Goal: Task Accomplishment & Management: Use online tool/utility

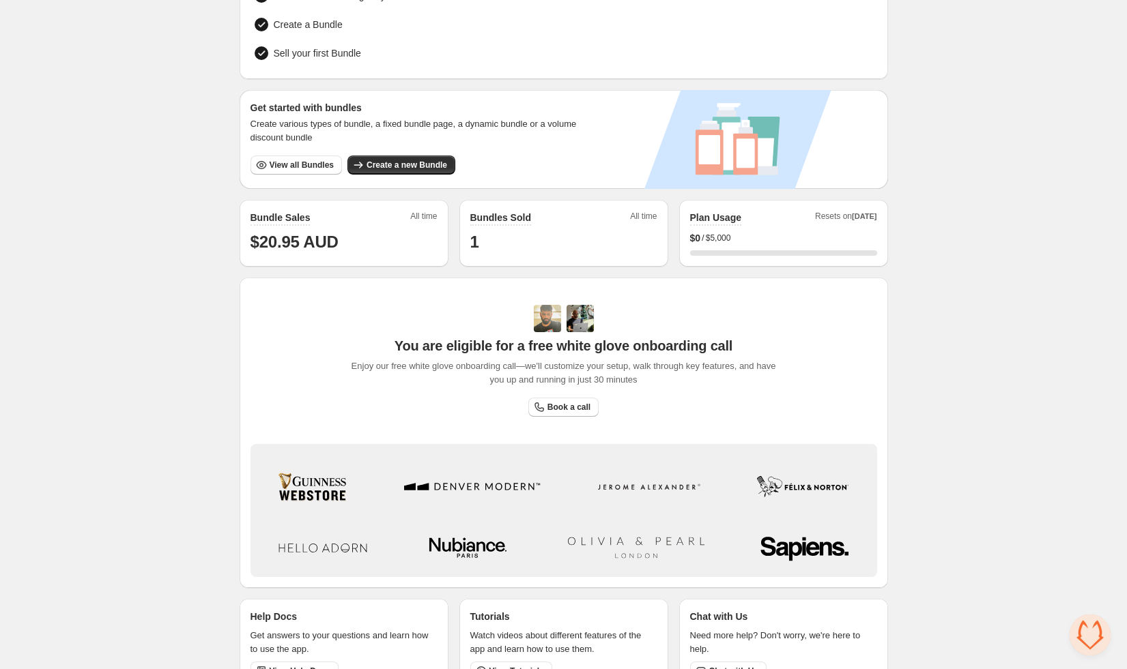
scroll to position [191, 0]
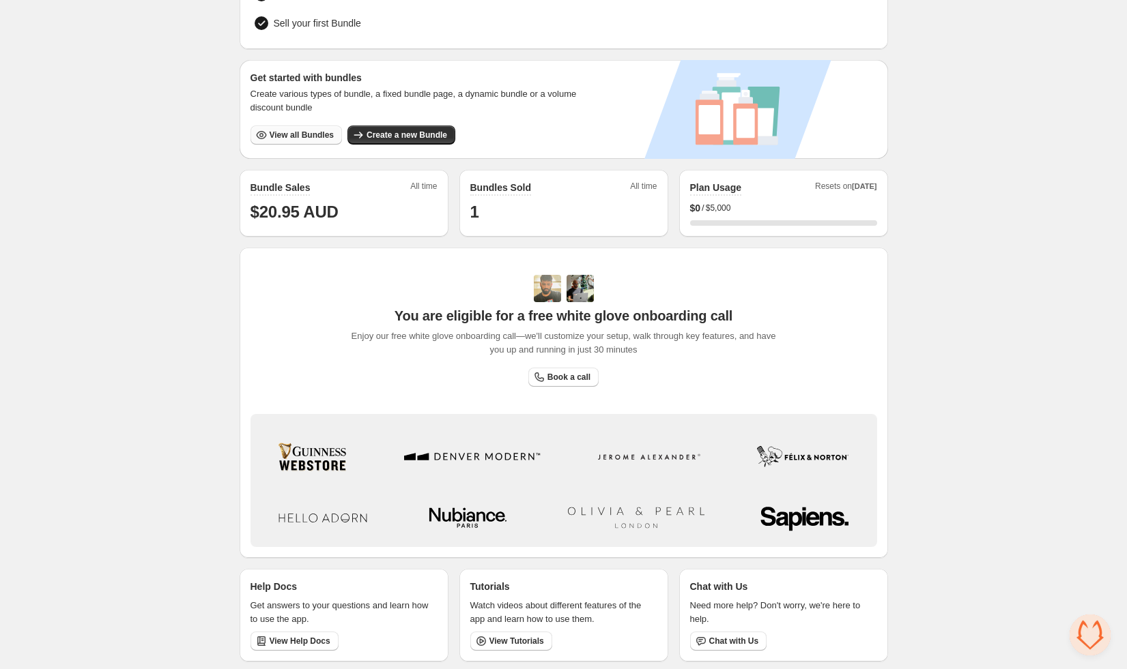
click at [309, 131] on span "View all Bundles" at bounding box center [302, 135] width 64 height 11
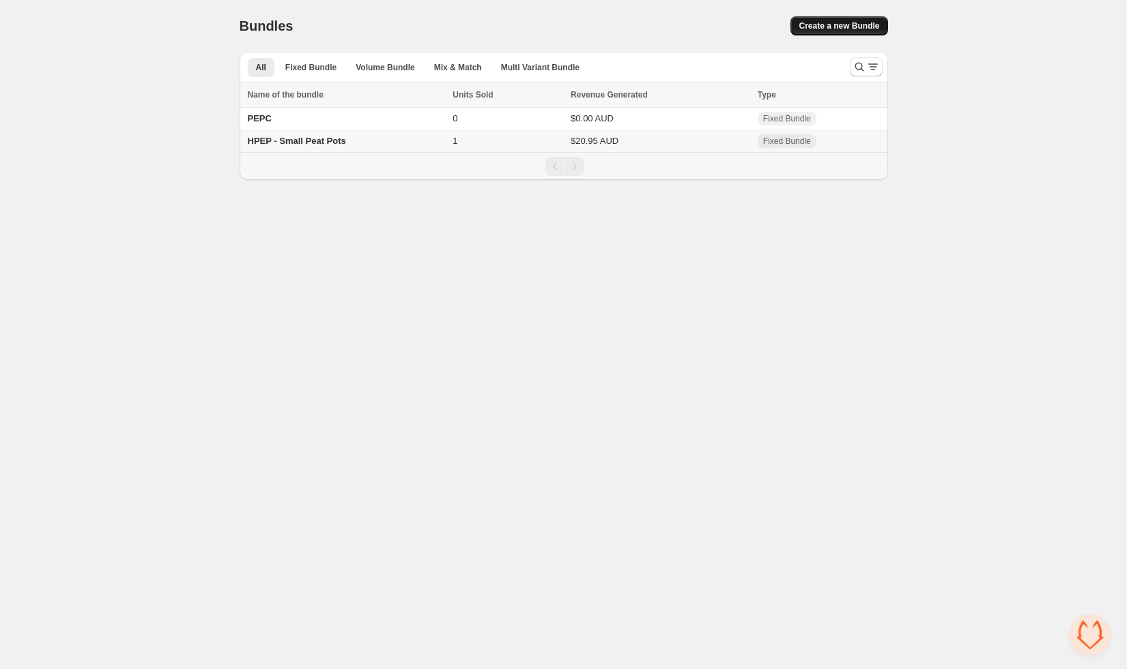
click at [853, 22] on span "Create a new Bundle" at bounding box center [838, 25] width 81 height 11
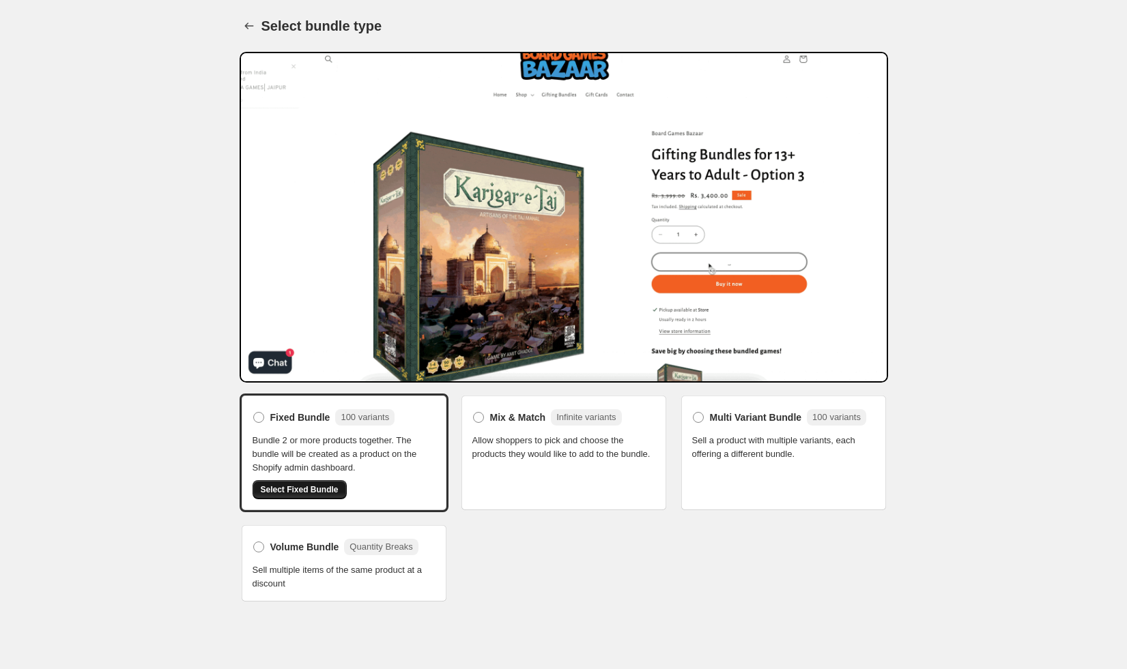
click at [309, 487] on span "Select Fixed Bundle" at bounding box center [300, 489] width 78 height 11
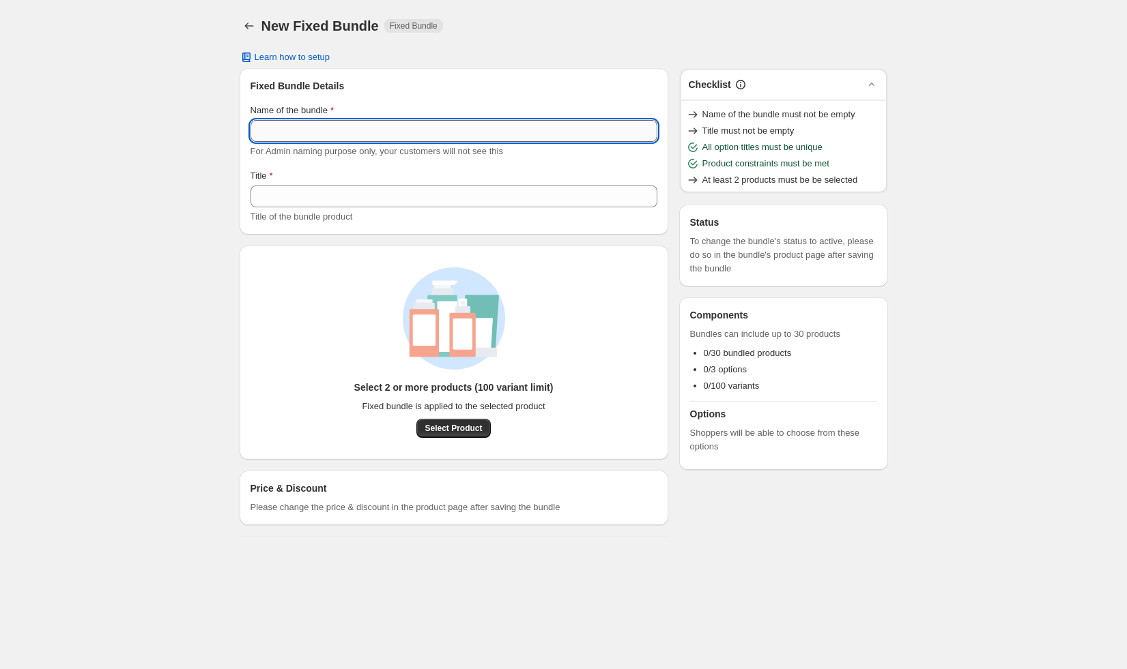
click at [329, 139] on input "Name of the bundle" at bounding box center [453, 131] width 407 height 22
type input "**********"
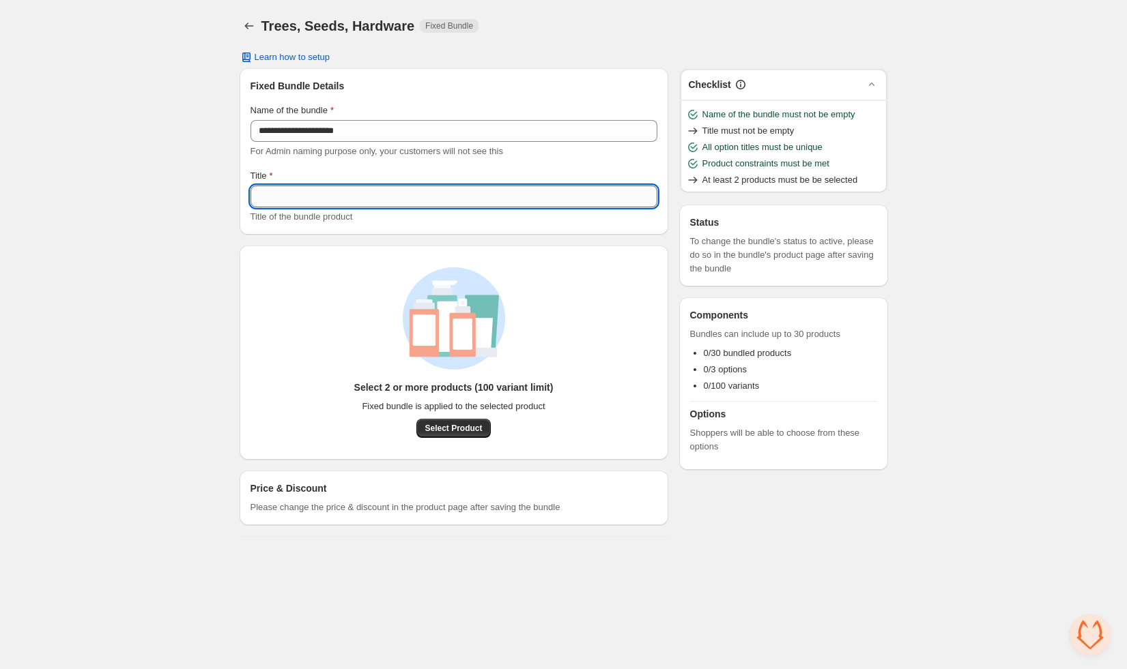
click at [285, 197] on input "Title" at bounding box center [453, 197] width 407 height 22
type input "*"
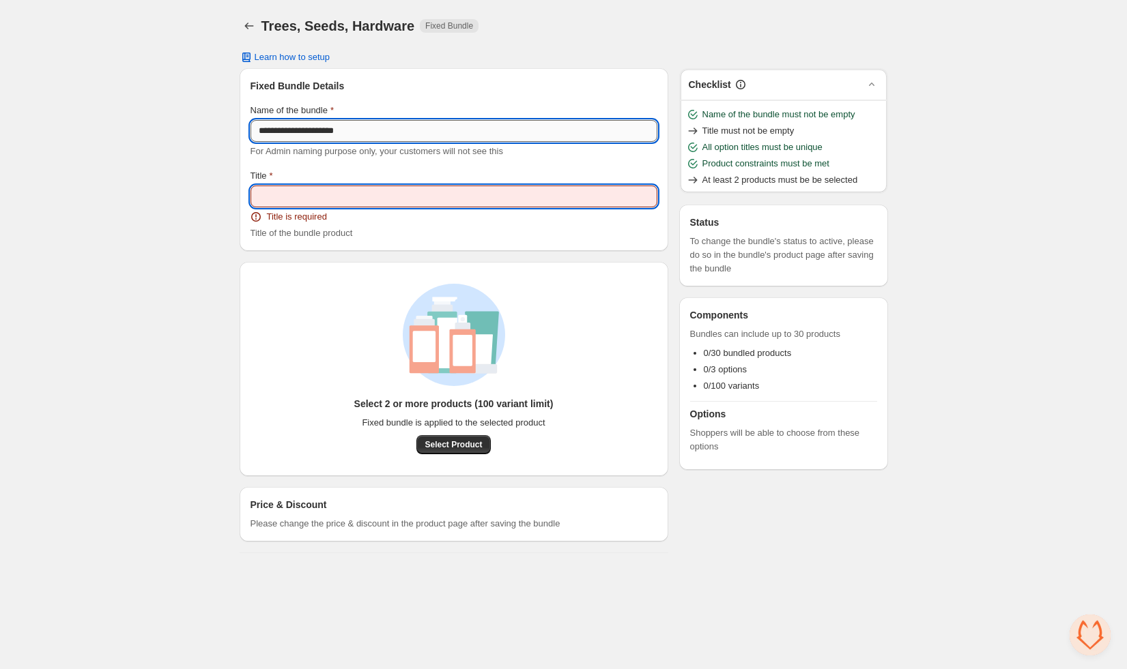
click at [375, 136] on input "**********" at bounding box center [453, 131] width 407 height 22
click at [339, 192] on input "Title" at bounding box center [453, 197] width 407 height 22
paste input "**********"
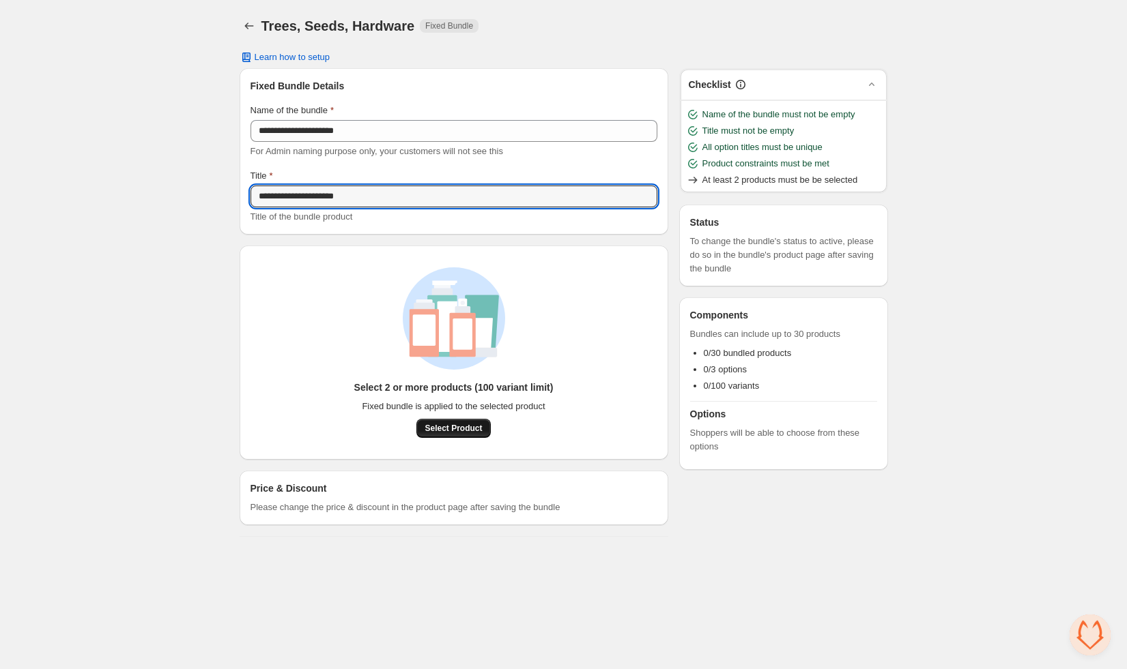
type input "**********"
click at [457, 424] on span "Select Product" at bounding box center [452, 428] width 57 height 11
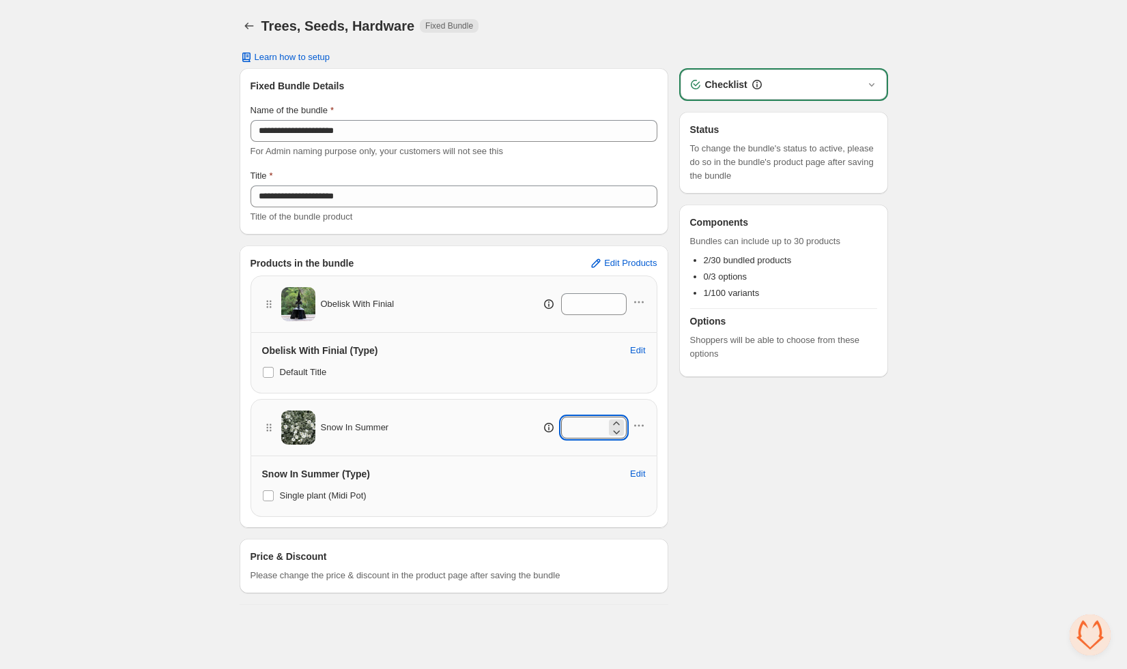
click at [577, 431] on input "*" at bounding box center [583, 428] width 45 height 22
type input "*"
click at [585, 300] on input "*" at bounding box center [583, 304] width 45 height 22
type input "*"
click at [618, 266] on span "Edit Products" at bounding box center [630, 263] width 53 height 11
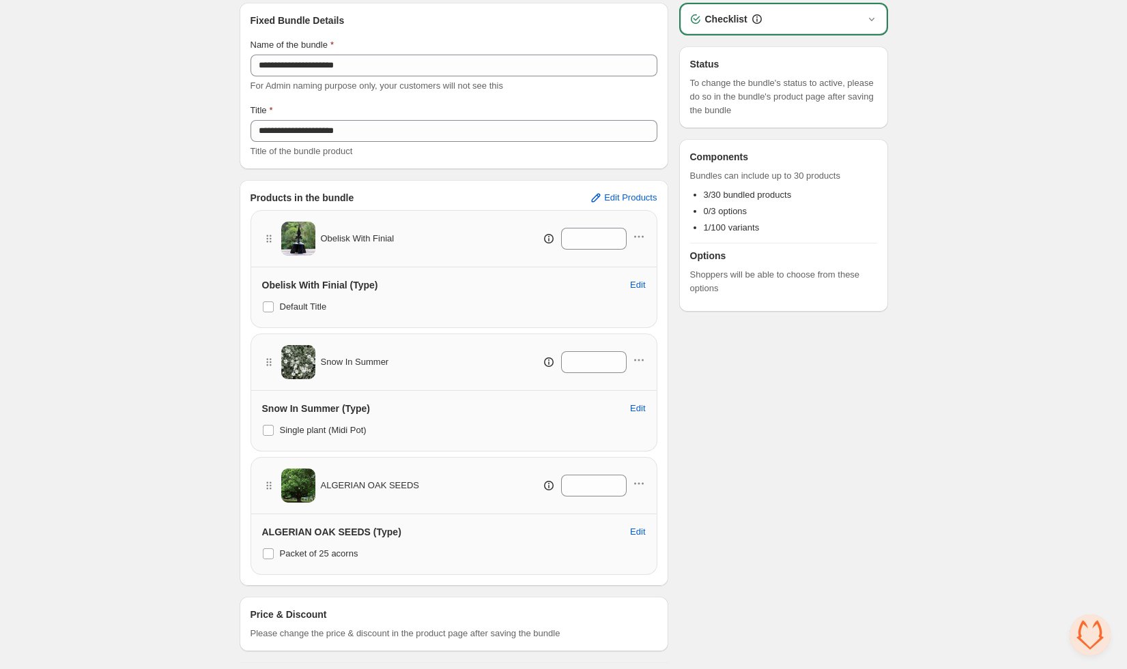
scroll to position [67, 0]
click at [591, 486] on input "*" at bounding box center [583, 485] width 45 height 22
type input "*"
click at [570, 362] on input "*" at bounding box center [583, 361] width 45 height 22
click at [585, 234] on input "*" at bounding box center [583, 238] width 45 height 22
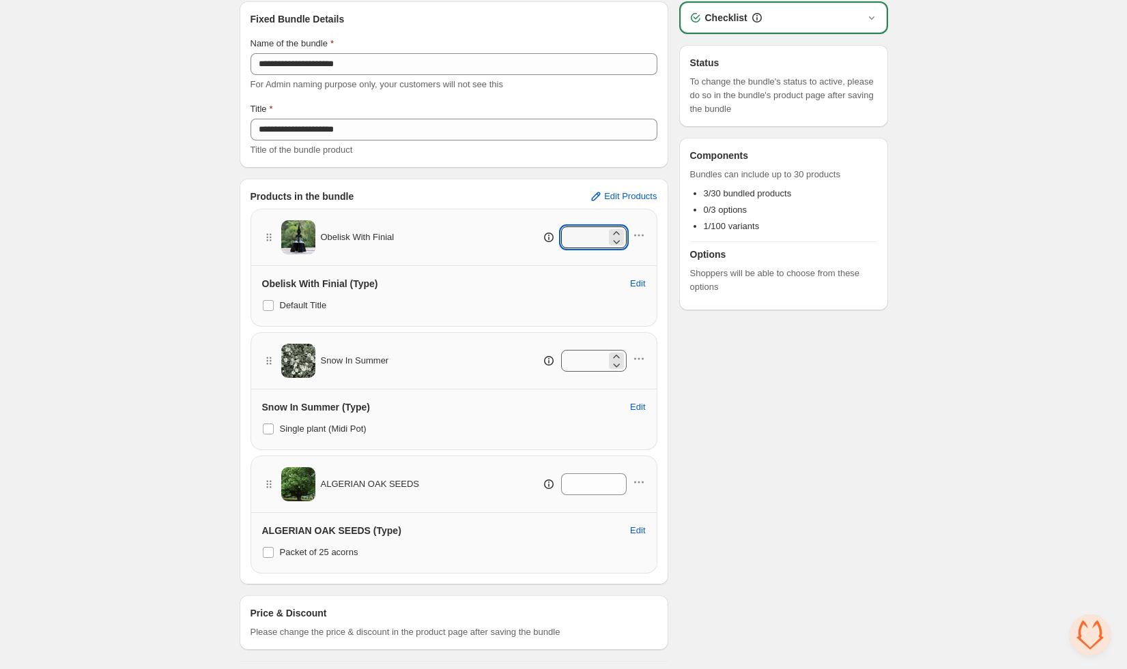
type input "*"
click at [577, 370] on input "*" at bounding box center [583, 361] width 45 height 22
type input "*"
click at [584, 230] on input "*" at bounding box center [583, 238] width 45 height 22
click at [574, 489] on input "*" at bounding box center [583, 485] width 45 height 22
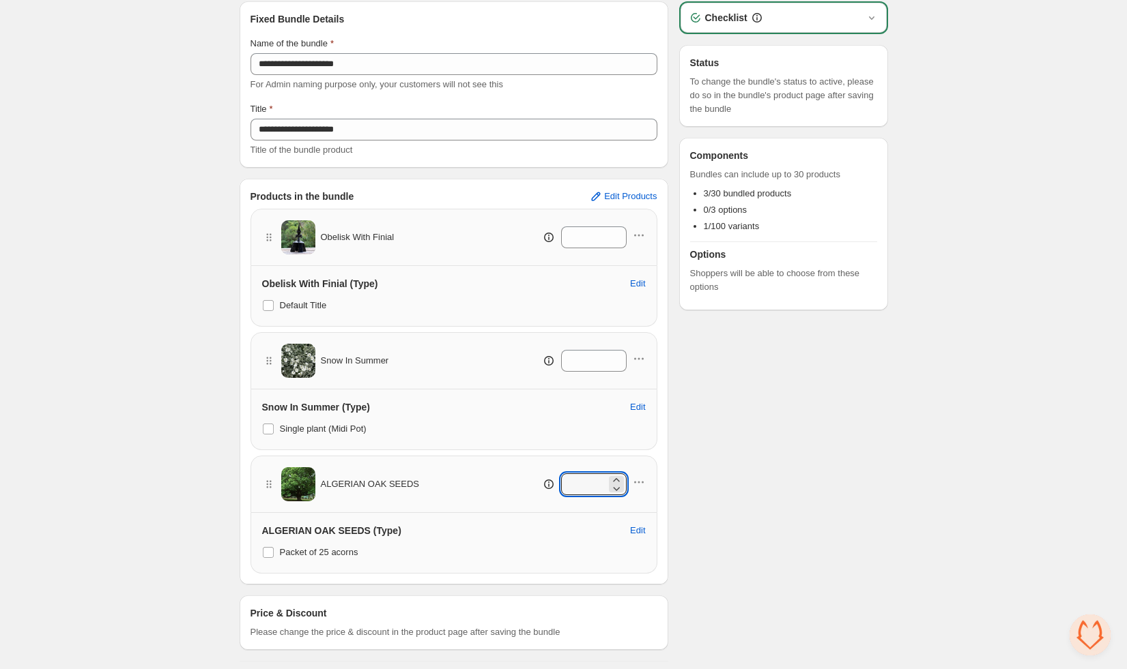
type input "*"
click at [794, 502] on div "Checklist Status To change the bundle's status to active, please do so in the b…" at bounding box center [783, 331] width 209 height 661
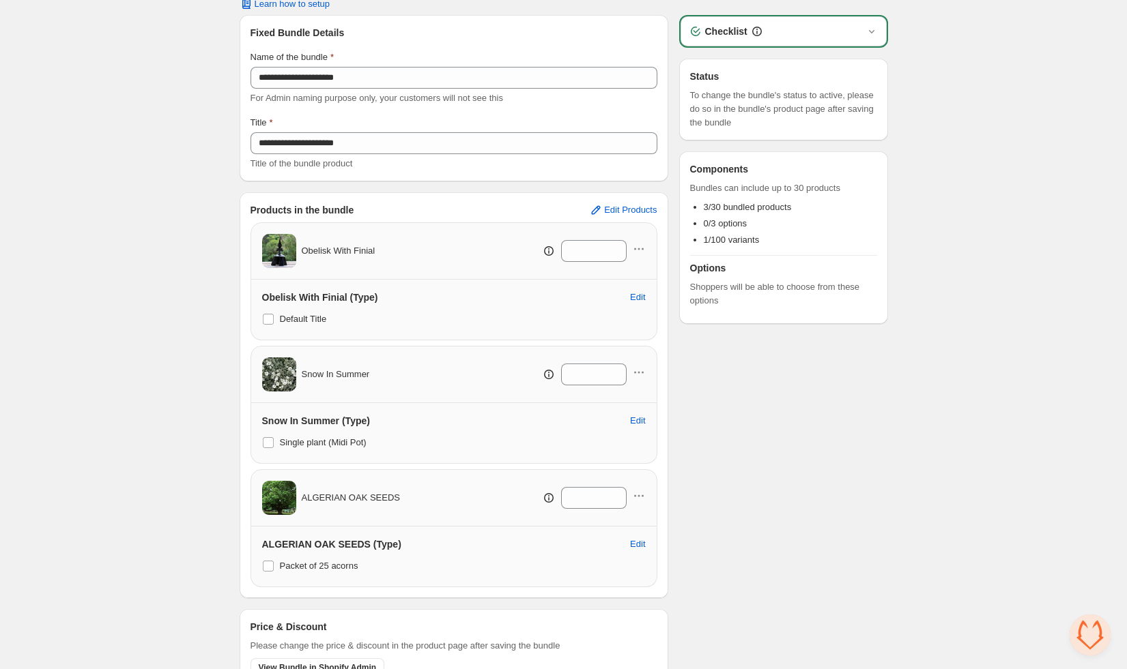
scroll to position [53, 0]
drag, startPoint x: 268, startPoint y: 295, endPoint x: 348, endPoint y: 294, distance: 79.8
click at [348, 294] on h3 "Obelisk With Finial (Type)" at bounding box center [320, 298] width 116 height 14
click at [812, 525] on div "Checklist Status To change the bundle's status to active, please do so in the b…" at bounding box center [783, 358] width 209 height 685
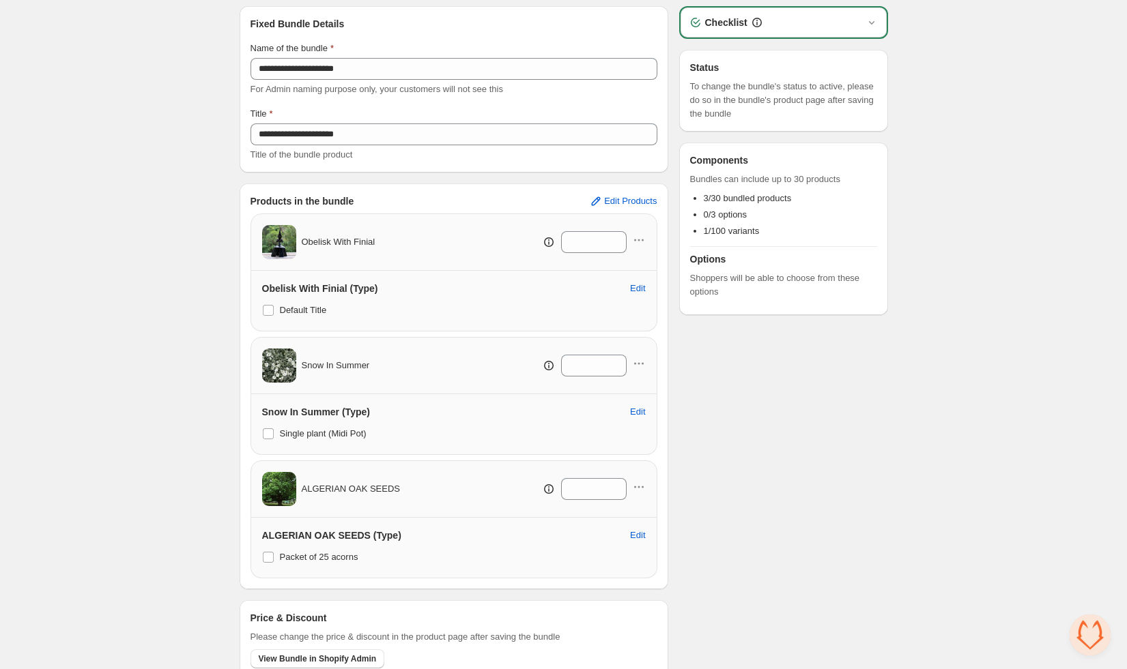
scroll to position [58, 0]
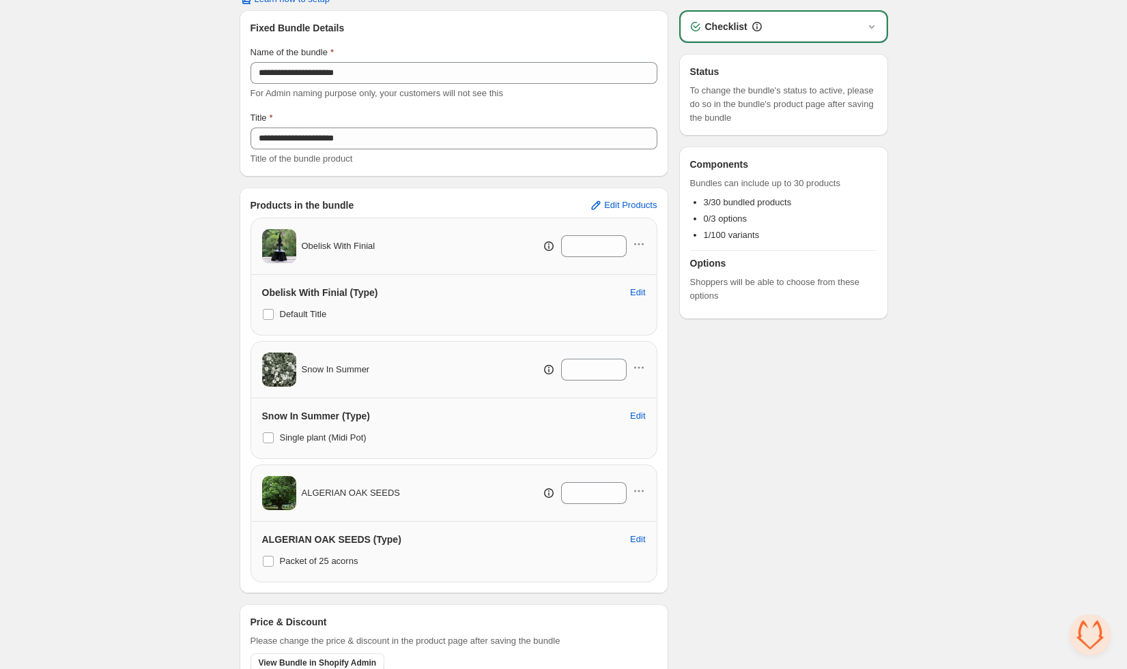
click at [802, 443] on div "Checklist Status To change the bundle's status to active, please do so in the b…" at bounding box center [783, 352] width 209 height 685
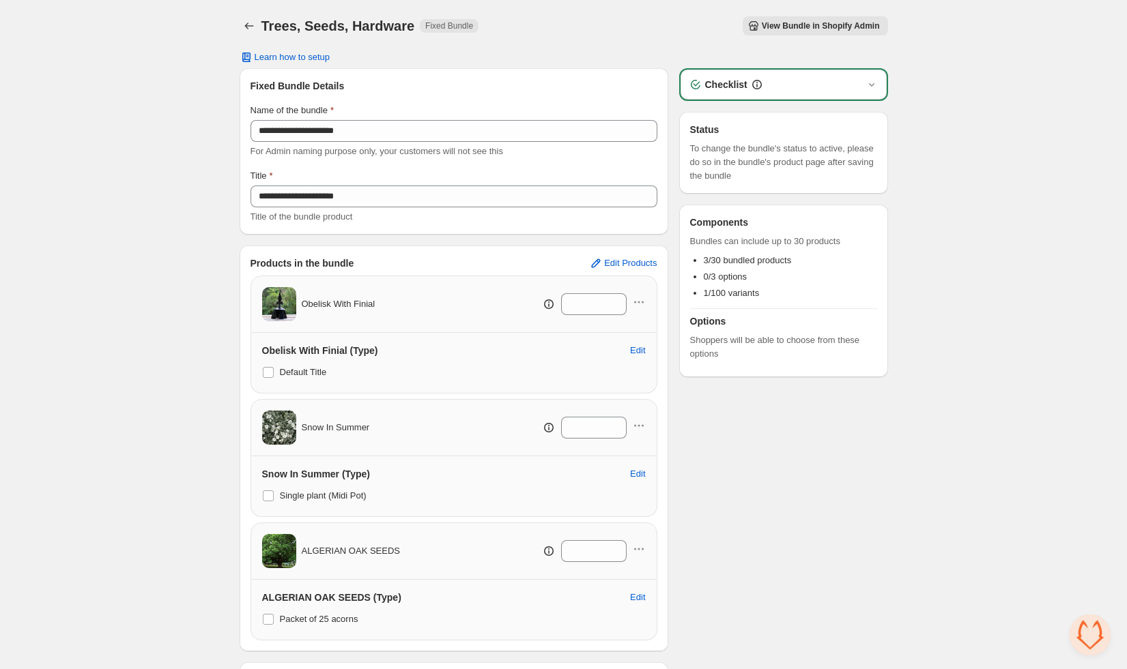
click at [794, 27] on span "View Bundle in Shopify Admin" at bounding box center [821, 25] width 118 height 11
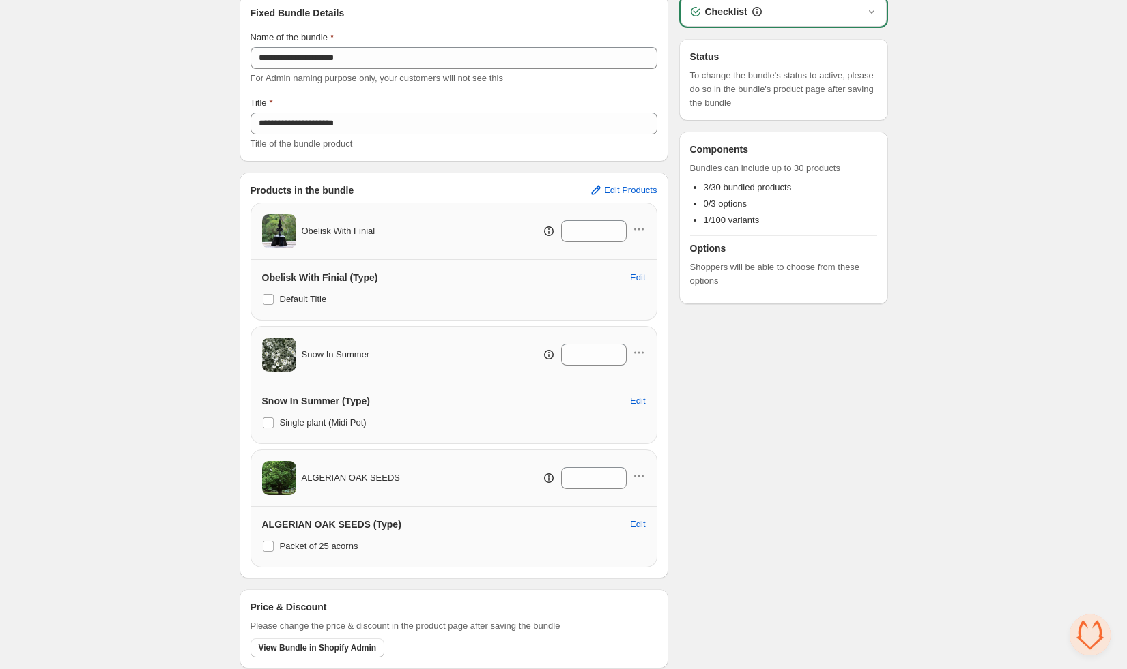
scroll to position [92, 0]
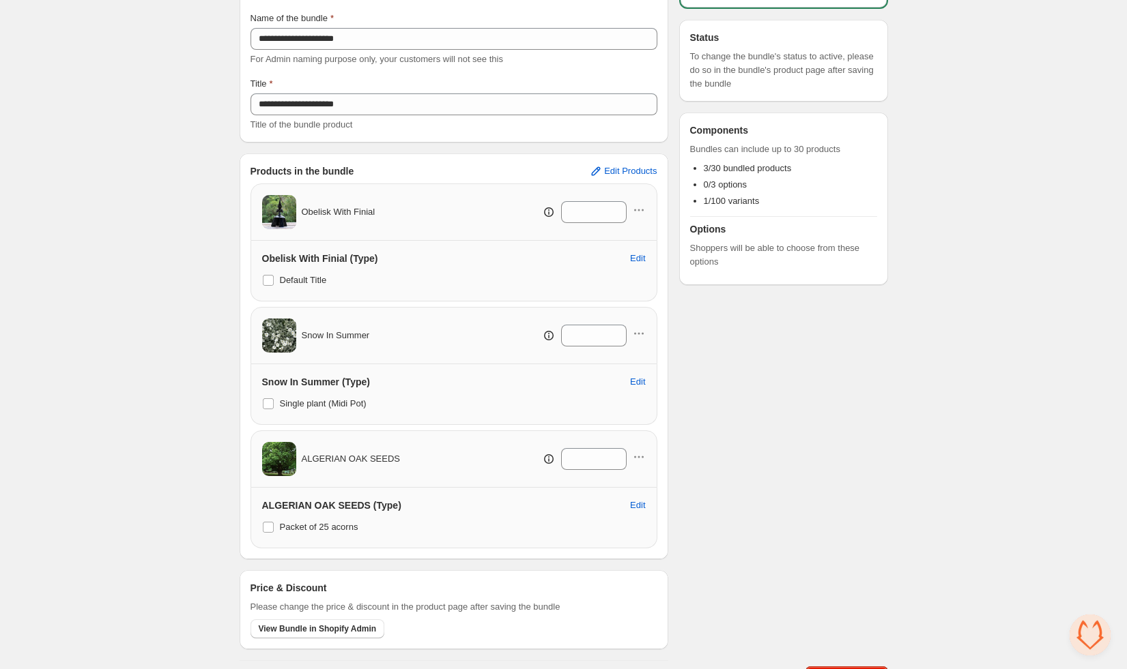
click at [643, 322] on div "Snow In Summer *" at bounding box center [453, 336] width 383 height 34
click at [636, 331] on icon "button" at bounding box center [639, 334] width 14 height 14
click at [642, 383] on span "Remove Product" at bounding box center [646, 382] width 70 height 14
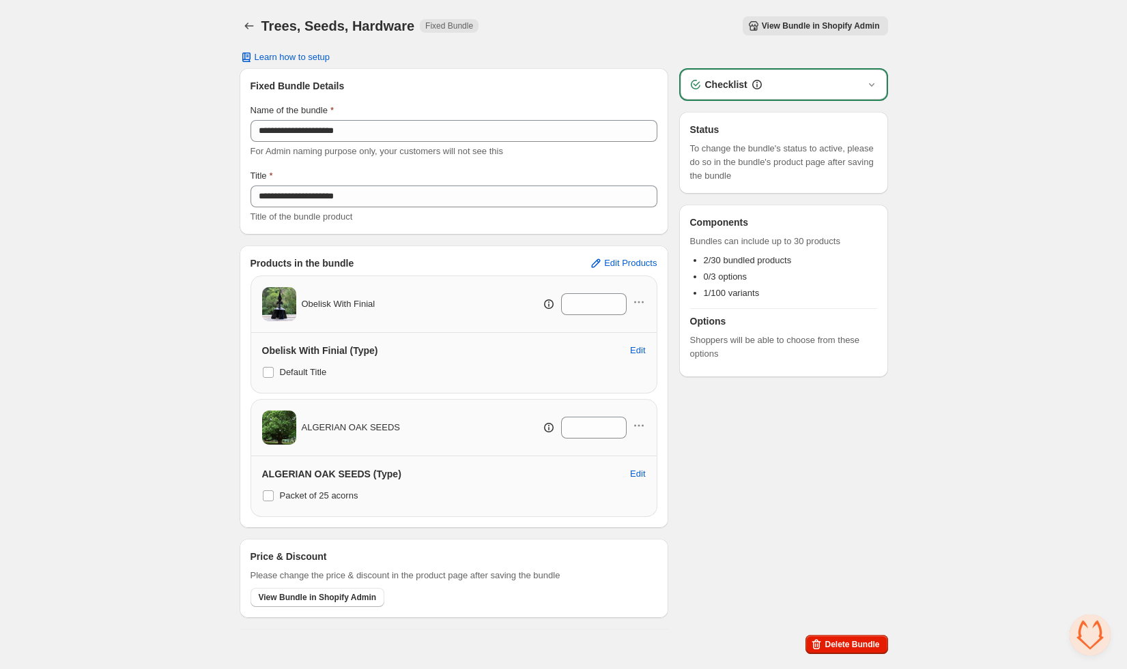
scroll to position [0, 0]
click at [618, 261] on span "Edit Products" at bounding box center [630, 263] width 53 height 11
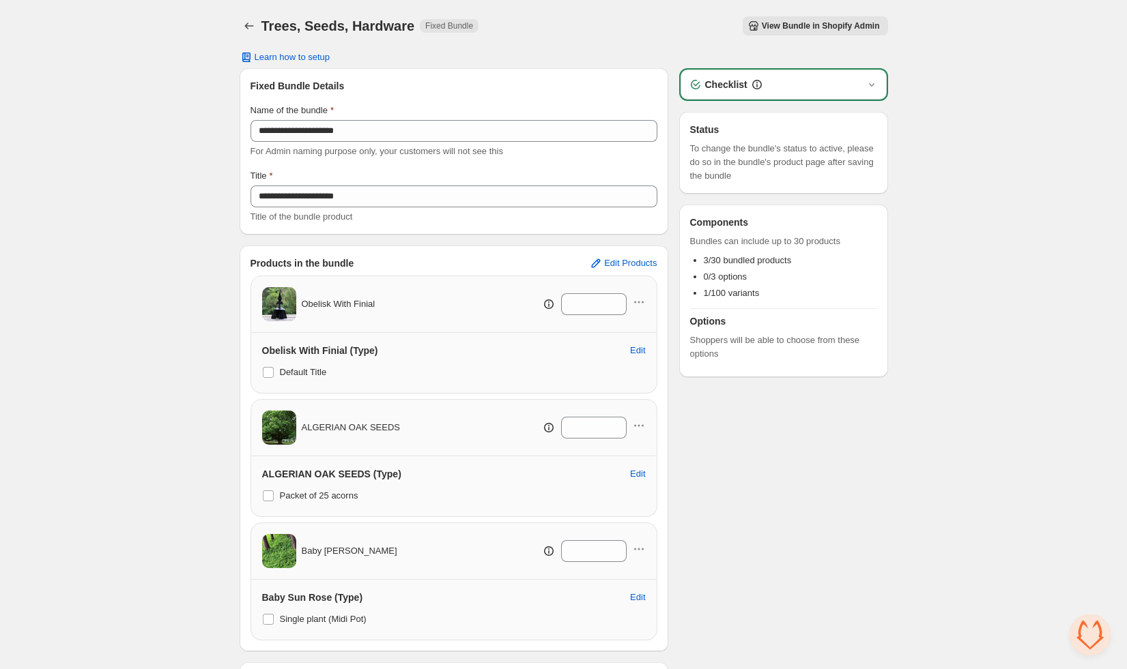
scroll to position [111, 0]
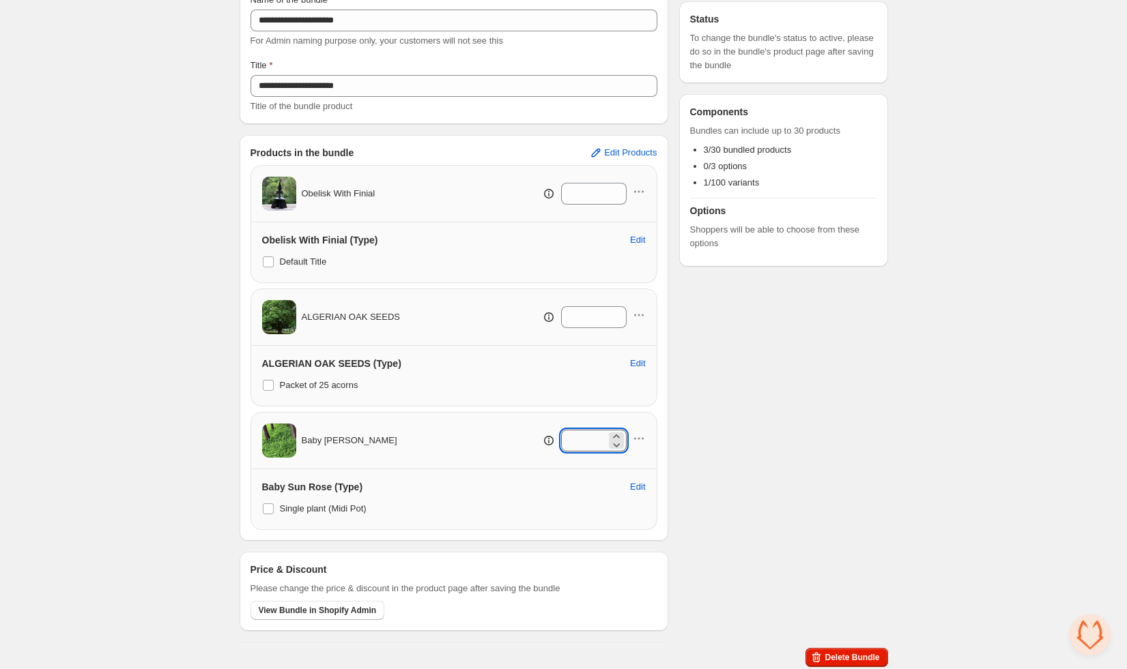
click at [581, 435] on input "*" at bounding box center [583, 441] width 45 height 22
type input "*"
click at [747, 400] on div "Checklist Status To change the bundle's status to active, please do so in the b…" at bounding box center [783, 300] width 209 height 685
click at [638, 311] on icon "button" at bounding box center [639, 315] width 14 height 14
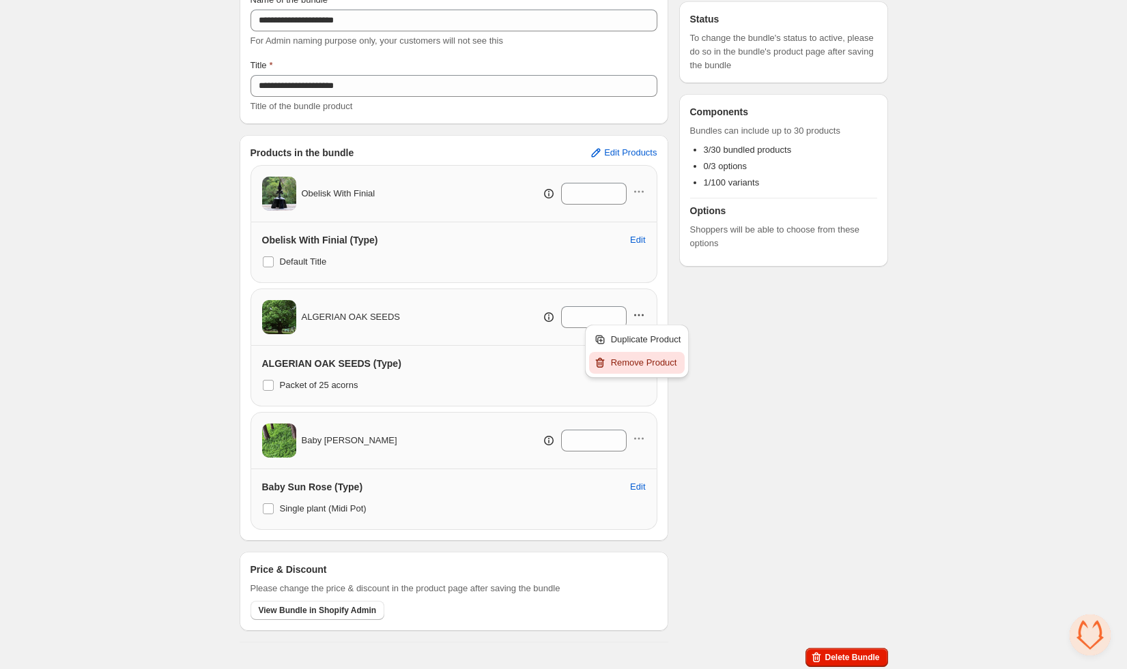
click at [637, 365] on span "Remove Product" at bounding box center [646, 363] width 70 height 14
